Goal: Task Accomplishment & Management: Use online tool/utility

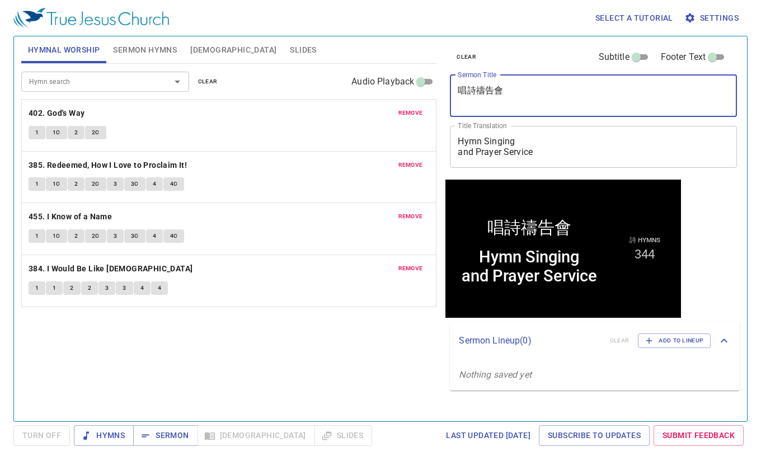
drag, startPoint x: 516, startPoint y: 95, endPoint x: 426, endPoint y: 87, distance: 90.5
click at [426, 87] on div "Hymnal Worship Sermon Hymns [DEMOGRAPHIC_DATA] Slides Hymn search Hymn search c…" at bounding box center [381, 224] width 728 height 385
type textarea "無用的僕人"
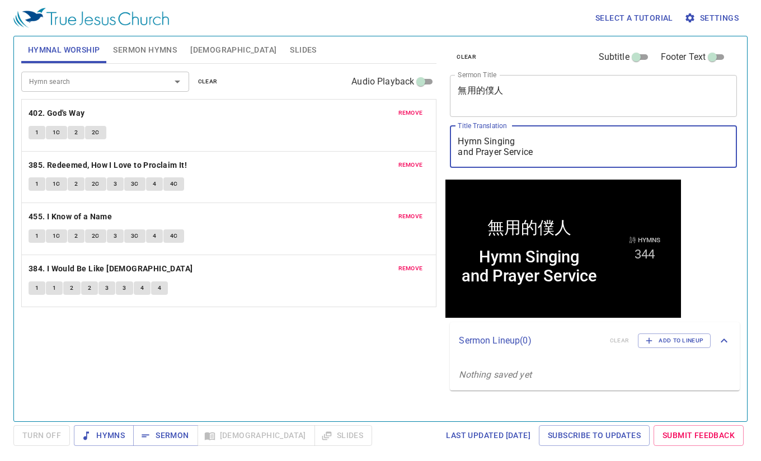
drag, startPoint x: 558, startPoint y: 156, endPoint x: 420, endPoint y: 128, distance: 141.0
click at [424, 134] on div "Hymnal Worship Sermon Hymns [DEMOGRAPHIC_DATA] Slides Hymn search Hymn search c…" at bounding box center [381, 224] width 728 height 385
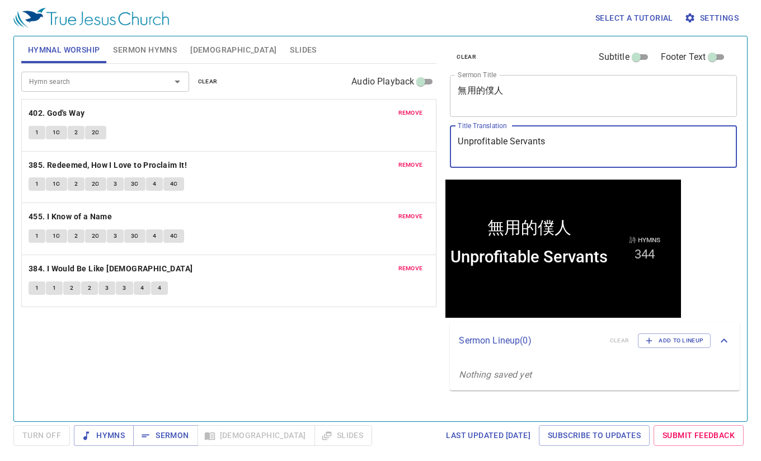
type textarea "Unprofitable Servants"
click at [544, 102] on textarea "無用的僕人" at bounding box center [594, 95] width 272 height 21
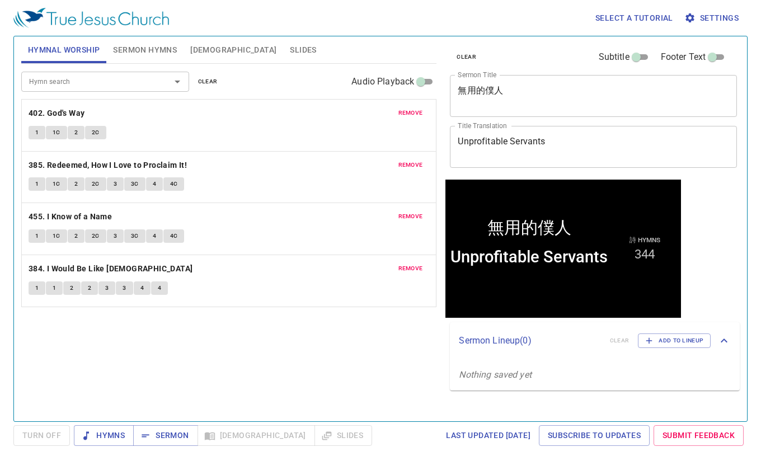
click at [155, 49] on span "Sermon Hymns" at bounding box center [145, 50] width 64 height 14
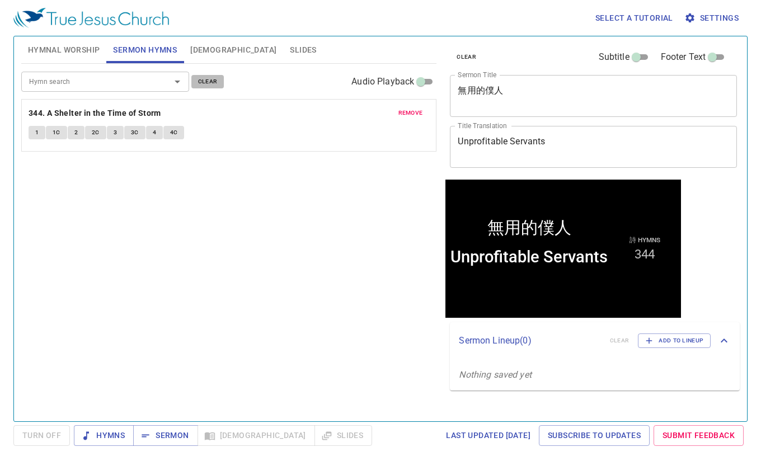
click at [216, 78] on span "clear" at bounding box center [208, 82] width 20 height 10
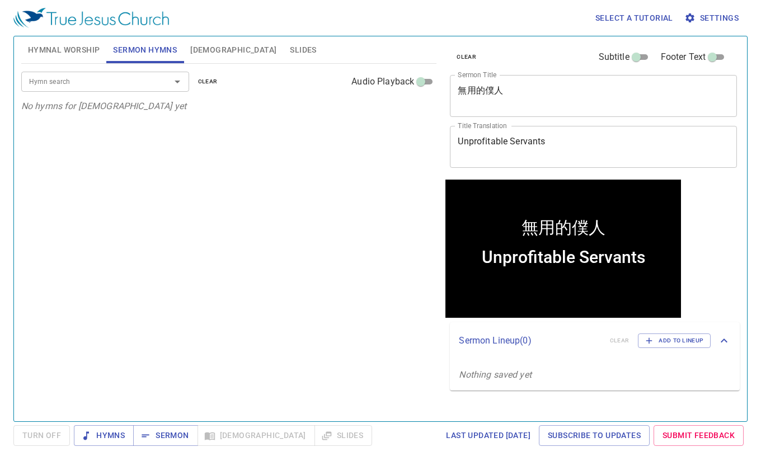
click at [112, 85] on input "Hymn search" at bounding box center [89, 81] width 128 height 13
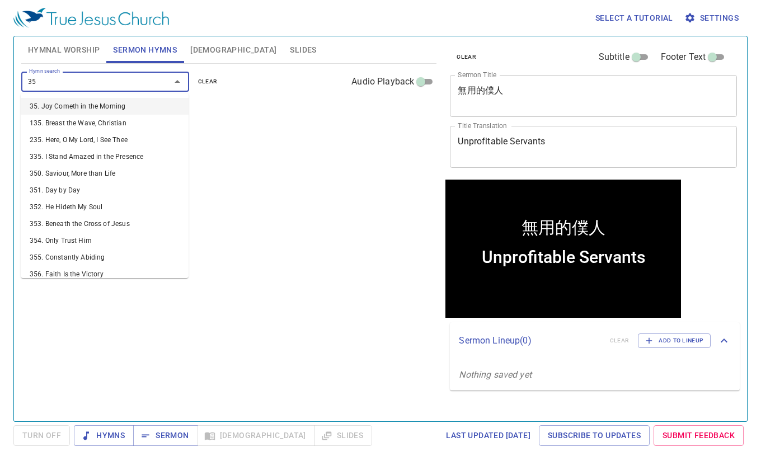
type input "356"
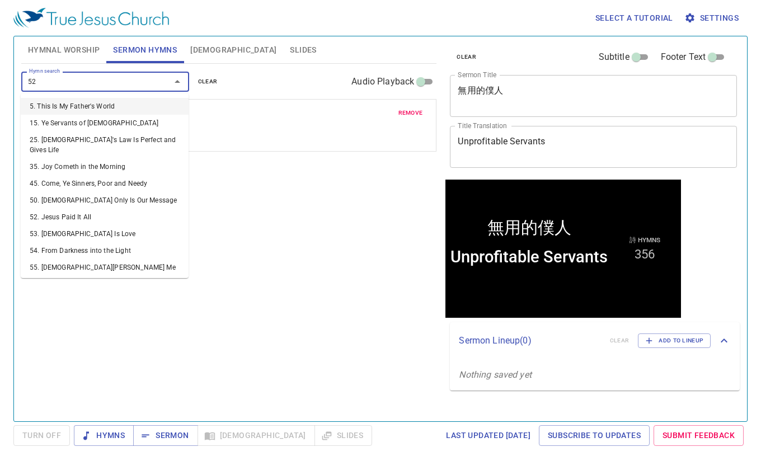
type input "525"
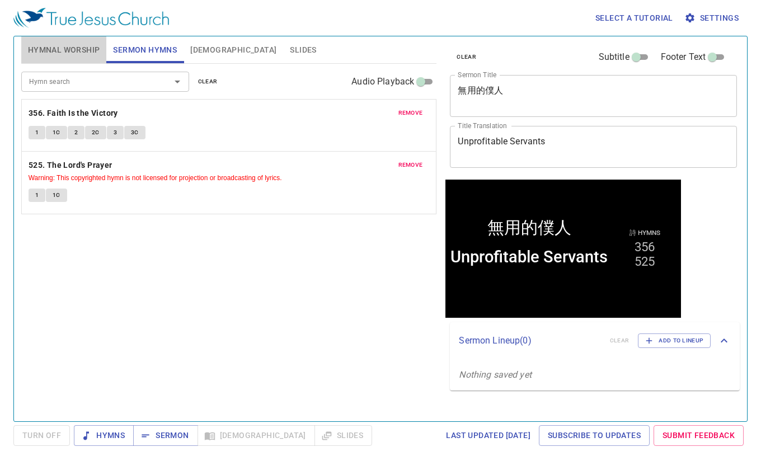
click at [62, 54] on span "Hymnal Worship" at bounding box center [64, 50] width 72 height 14
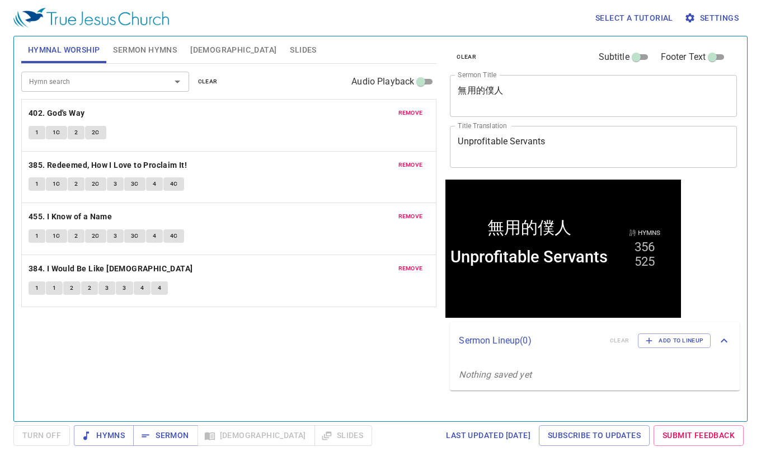
click at [215, 82] on span "clear" at bounding box center [208, 82] width 20 height 10
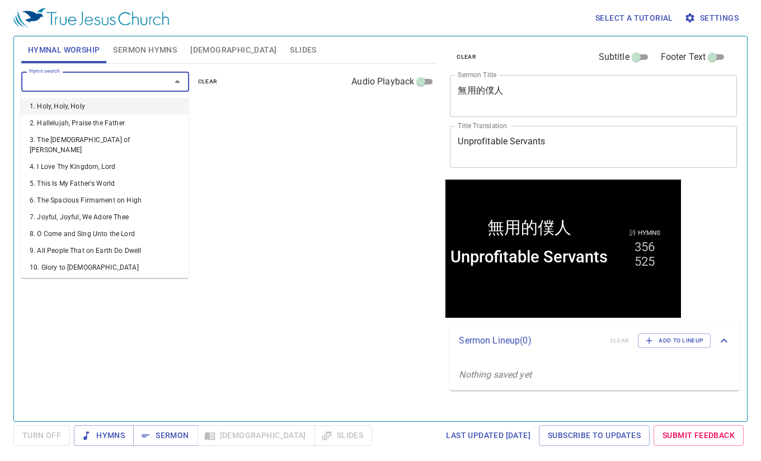
click at [133, 84] on input "Hymn search" at bounding box center [89, 81] width 128 height 13
type input "379"
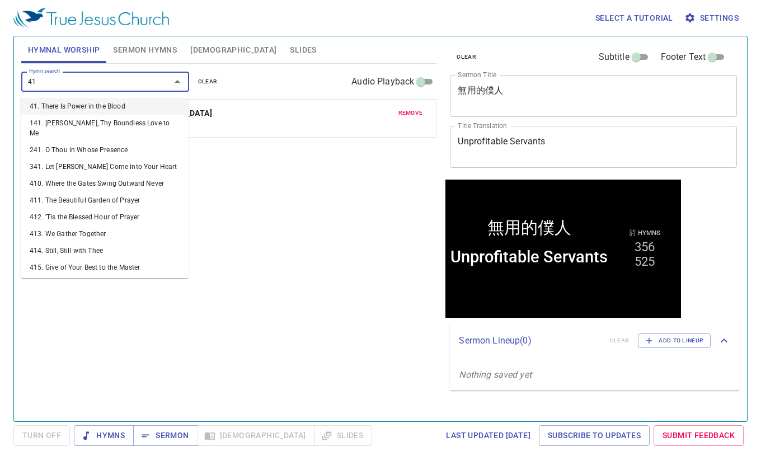
type input "416"
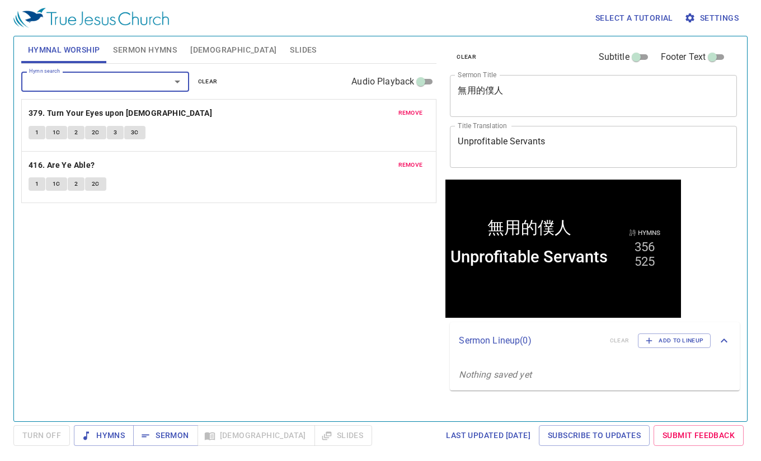
type input "1"
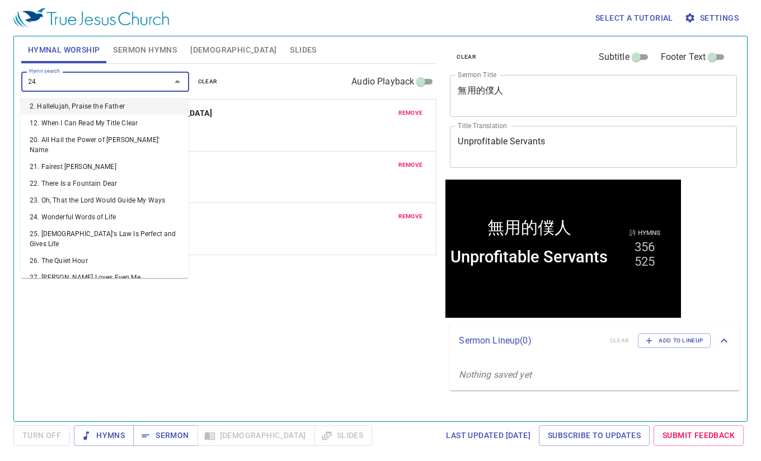
type input "245"
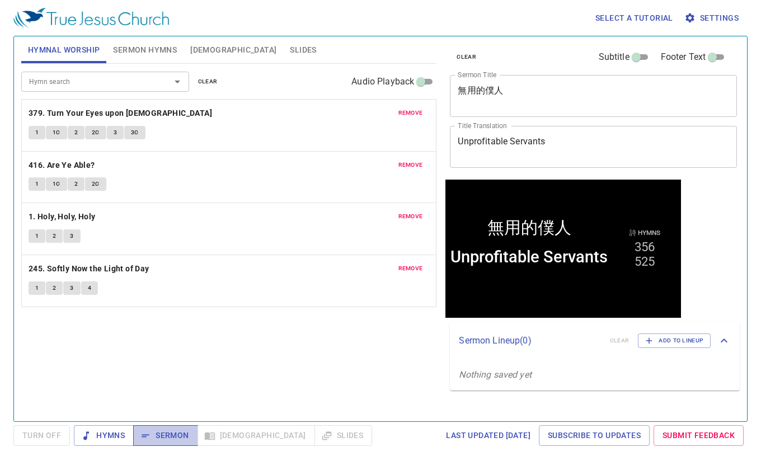
click at [170, 437] on span "Sermon" at bounding box center [165, 436] width 46 height 14
click at [106, 434] on span "Hymns" at bounding box center [104, 436] width 42 height 14
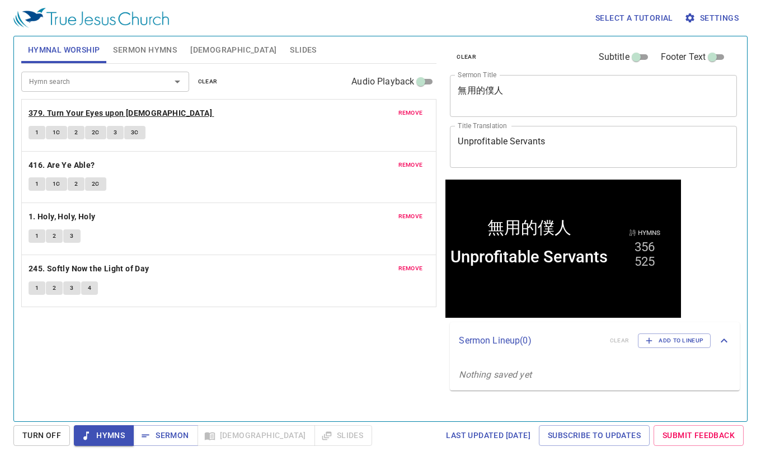
click at [142, 108] on b "379. Turn Your Eyes upon [DEMOGRAPHIC_DATA]" at bounding box center [121, 113] width 184 height 14
click at [77, 164] on b "416. Are Ye Able?" at bounding box center [62, 165] width 67 height 14
click at [86, 219] on b "1. Holy, Holy, Holy" at bounding box center [62, 217] width 67 height 14
click at [165, 442] on span "Sermon" at bounding box center [165, 436] width 46 height 14
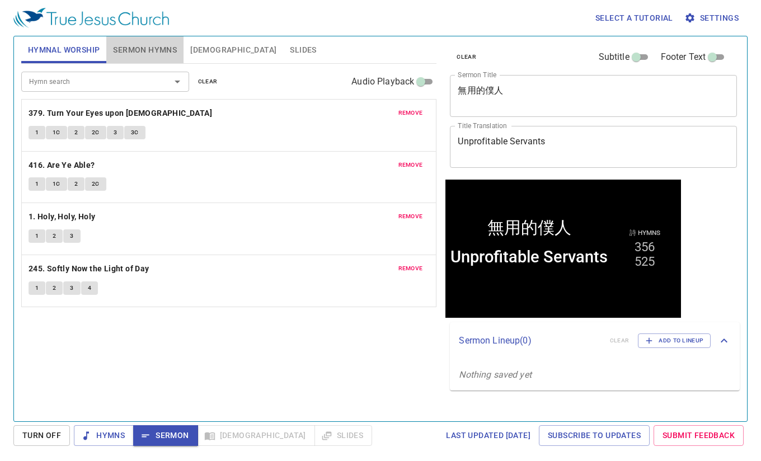
click at [157, 54] on span "Sermon Hymns" at bounding box center [145, 50] width 64 height 14
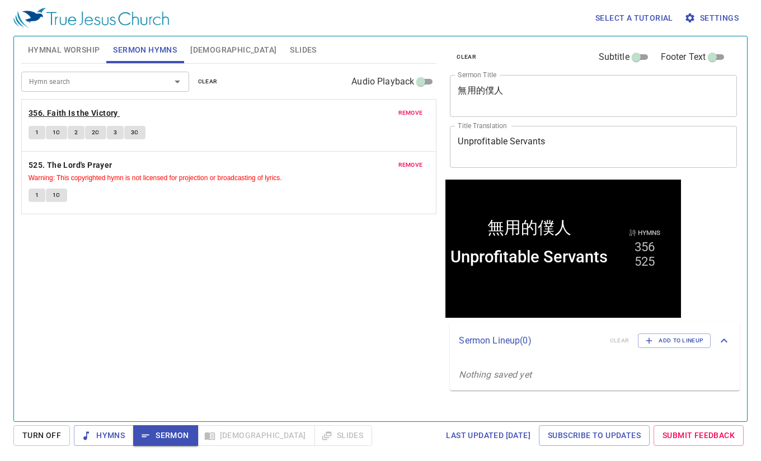
click at [58, 109] on b "356. Faith Is the Victory" at bounding box center [74, 113] width 90 height 14
click at [290, 52] on span "Slides" at bounding box center [303, 50] width 26 height 14
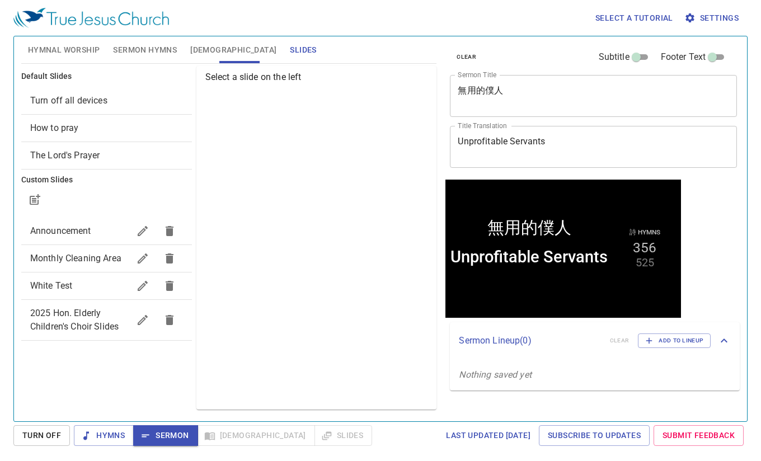
click at [104, 125] on span "How to pray" at bounding box center [106, 127] width 153 height 13
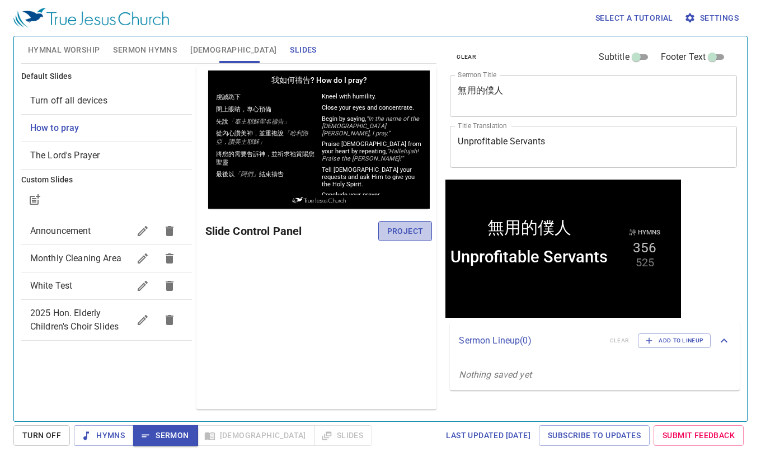
click at [413, 231] on span "Project" at bounding box center [405, 231] width 36 height 14
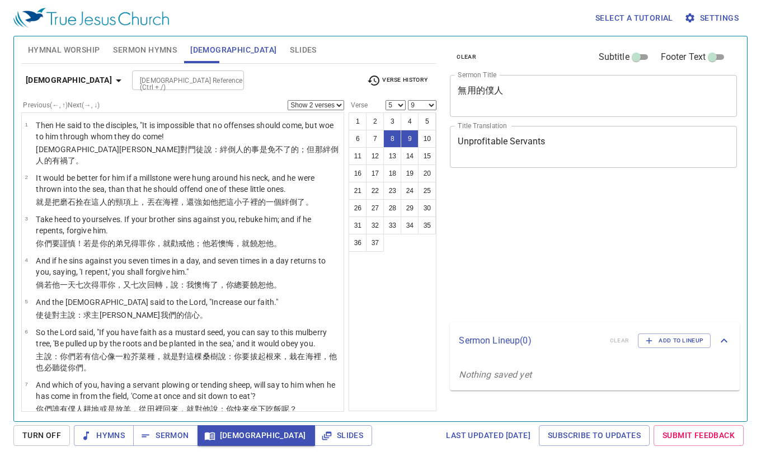
select select "2"
select select "5"
select select "9"
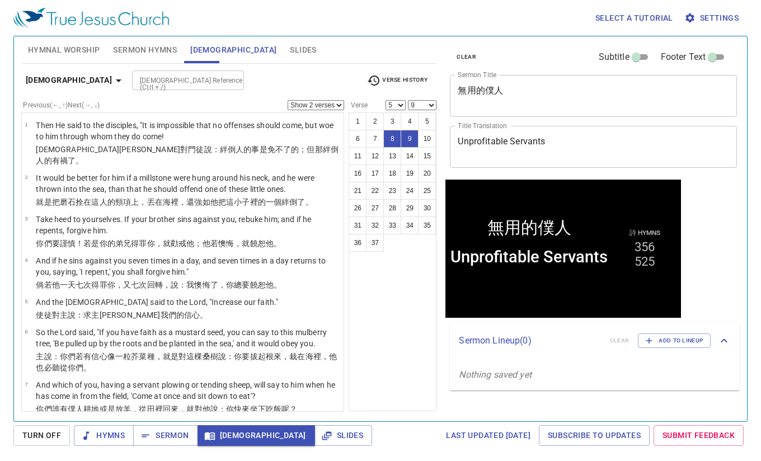
scroll to position [112, 0]
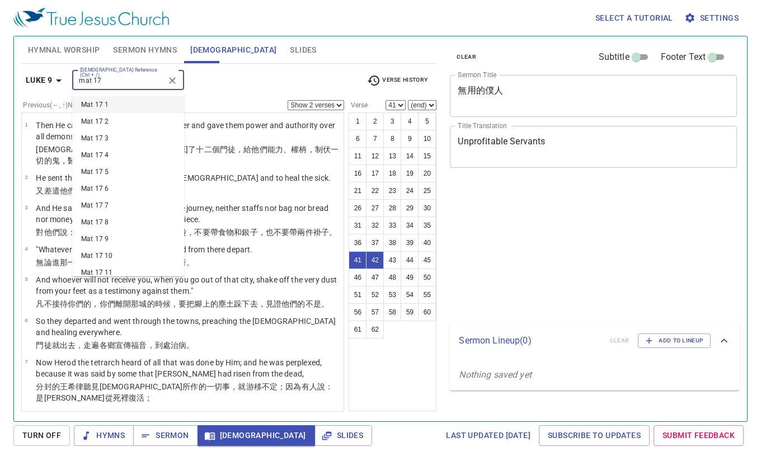
select select "2"
select select "41"
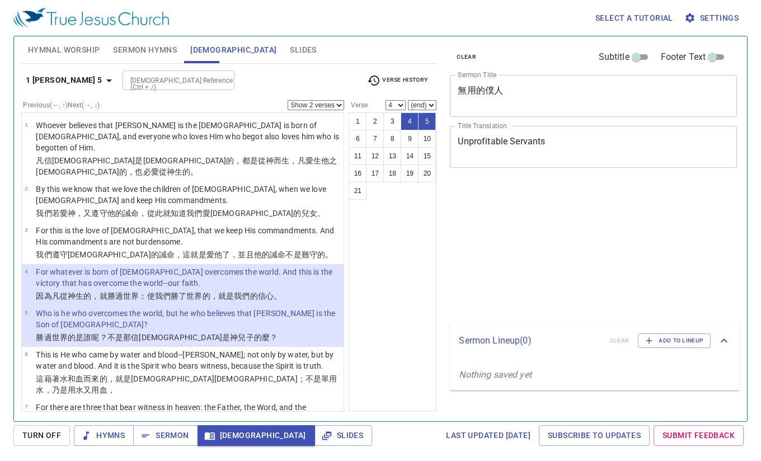
select select "2"
select select "4"
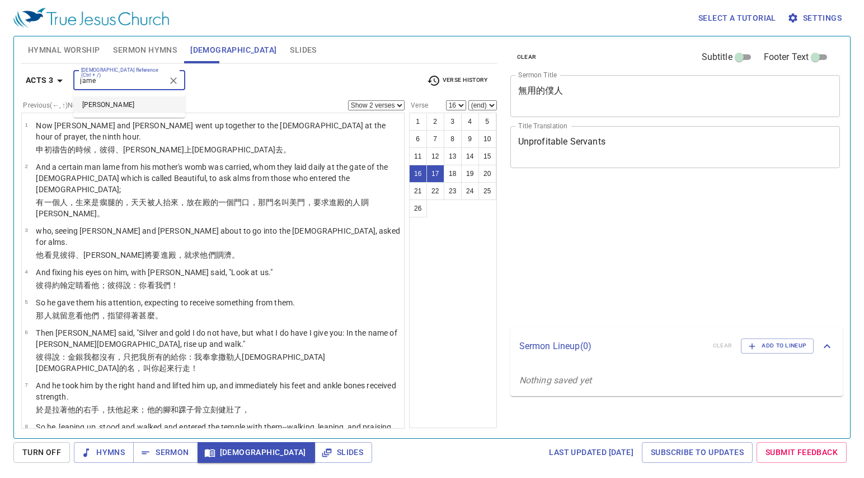
select select "2"
select select "16"
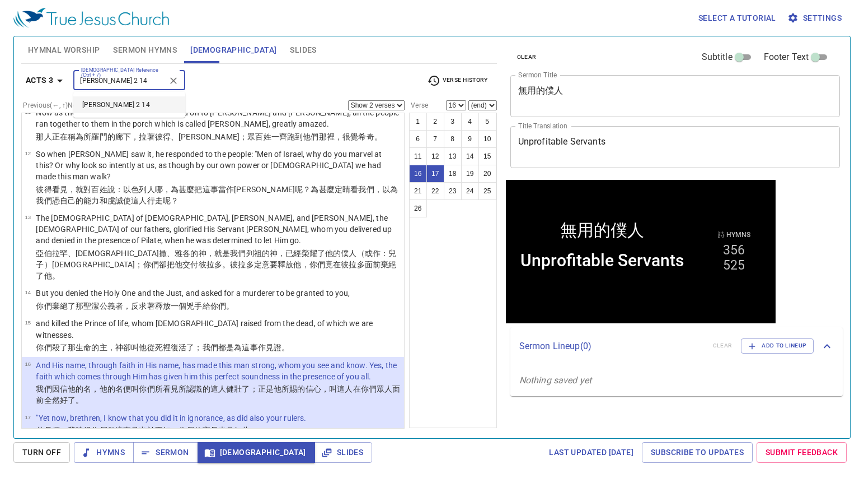
type input "[PERSON_NAME] 2 14"
select select "1"
select select "14"
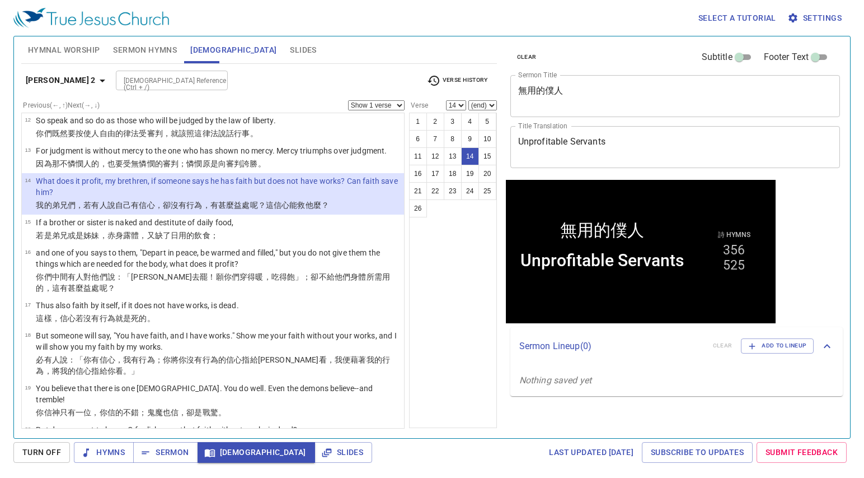
click at [370, 105] on select "Show 1 verse Show 2 verses Show 3 verses Show 4 verses Show 5 verses" at bounding box center [376, 105] width 57 height 10
select select "2"
click at [348, 100] on select "Show 1 verse Show 2 verses Show 3 verses Show 4 verses Show 5 verses" at bounding box center [376, 105] width 57 height 10
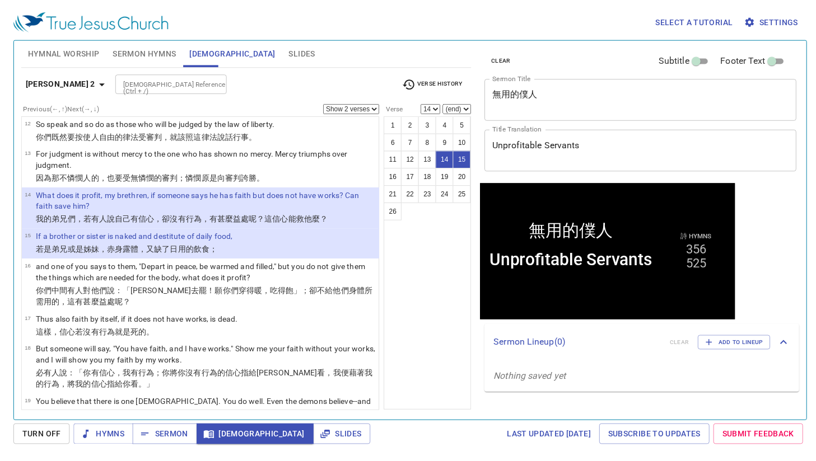
scroll to position [461, 0]
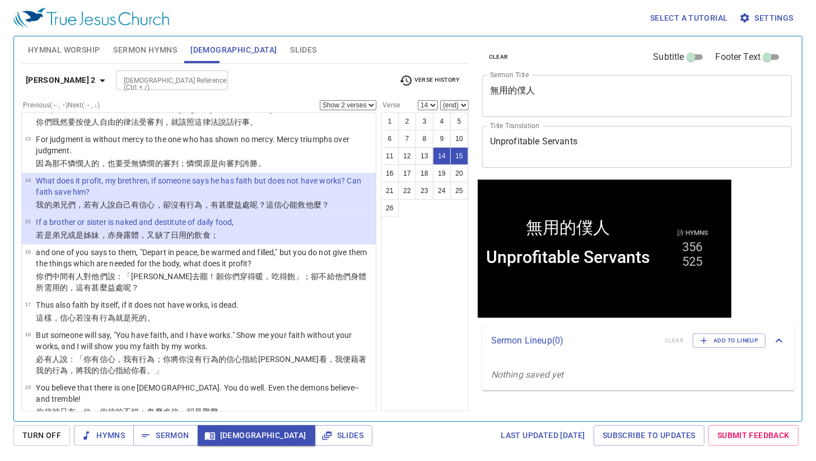
select select "16"
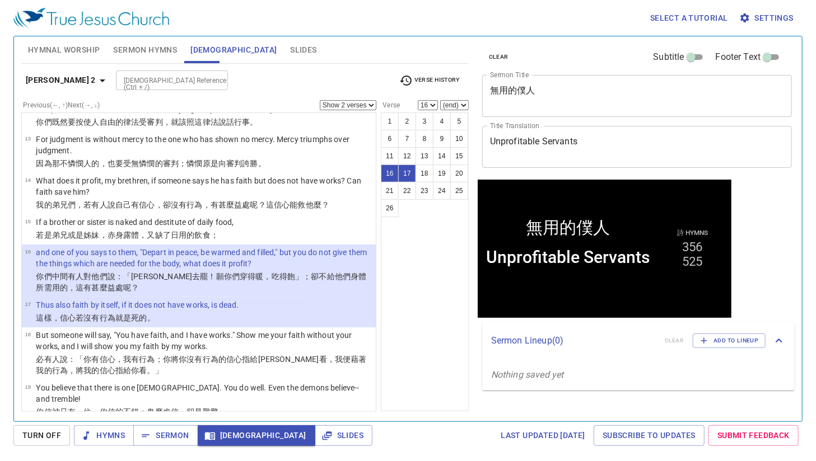
click at [415, 344] on div "1 2 3 4 5 6 7 8 9 10 11 12 13 14 15 16 17 18 19 20 21 22 23 24 25 26" at bounding box center [425, 262] width 88 height 299
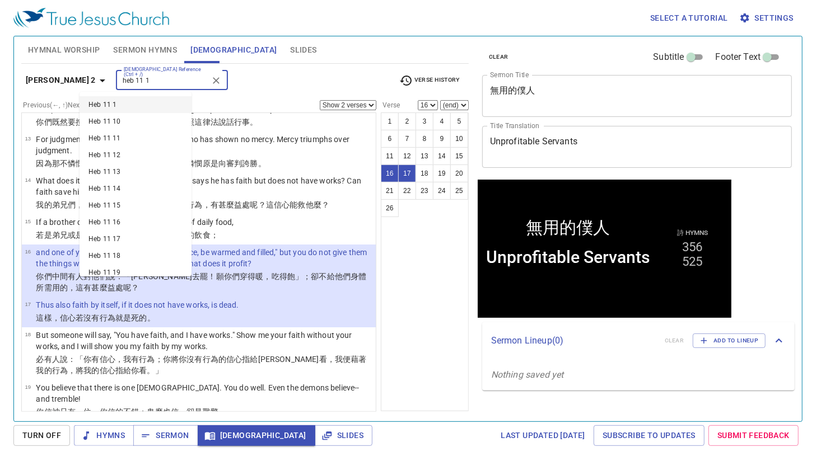
type input "heb 11 1"
select select "1"
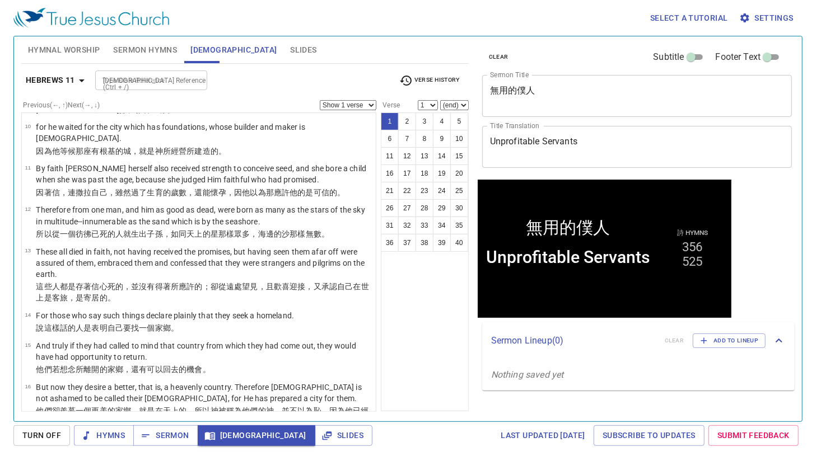
scroll to position [0, 0]
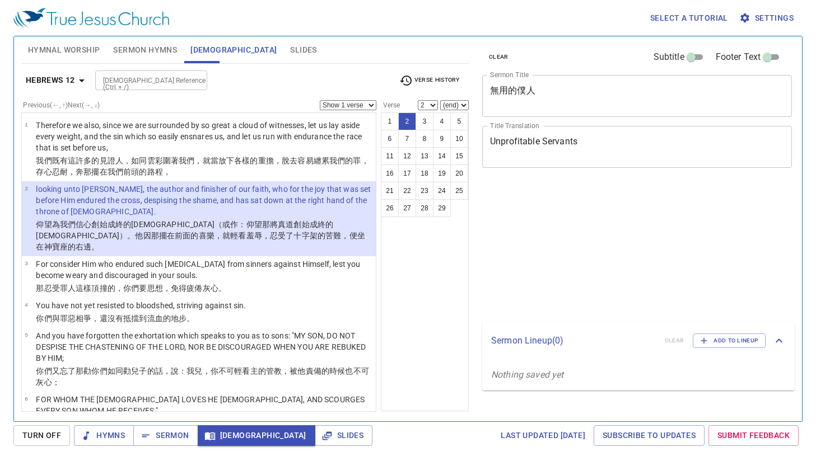
select select "2"
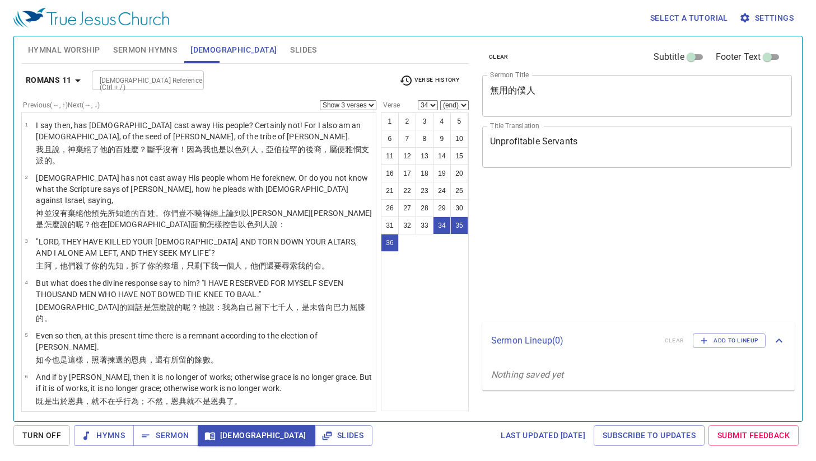
select select "3"
select select "34"
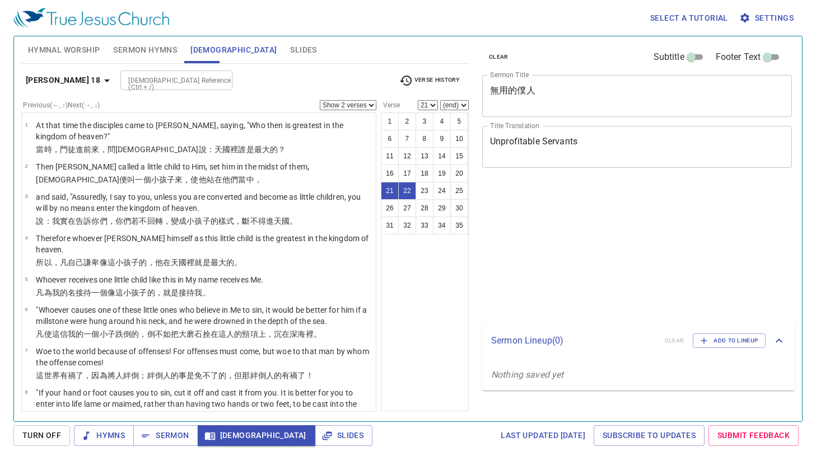
select select "2"
select select "21"
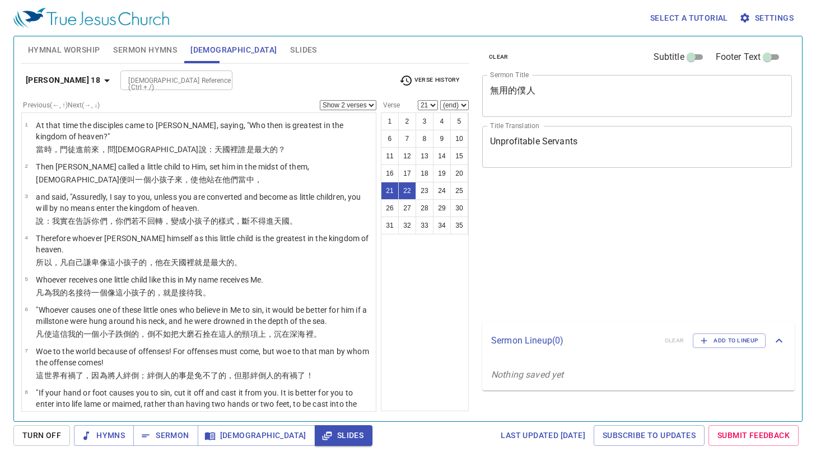
select select "2"
select select "21"
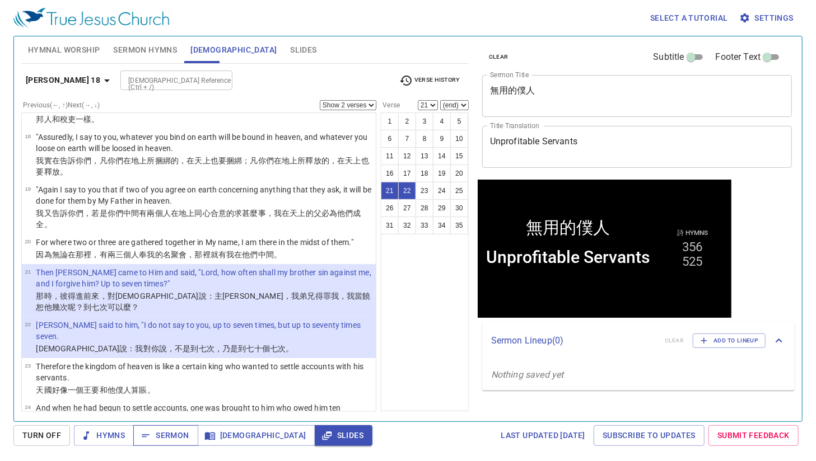
click at [168, 434] on span "Sermon" at bounding box center [165, 436] width 46 height 14
